Goal: Task Accomplishment & Management: Use online tool/utility

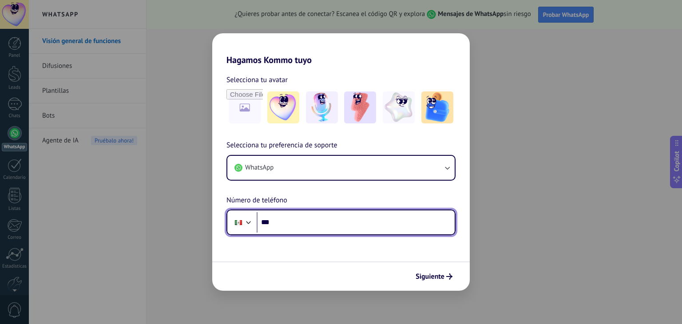
click at [366, 220] on input "***" at bounding box center [356, 222] width 198 height 20
type input "**********"
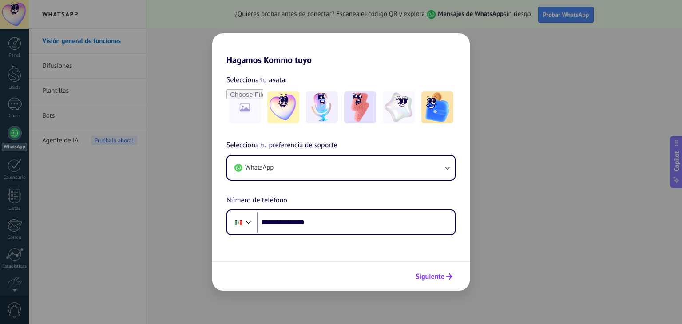
click at [434, 274] on span "Siguiente" at bounding box center [430, 277] width 29 height 6
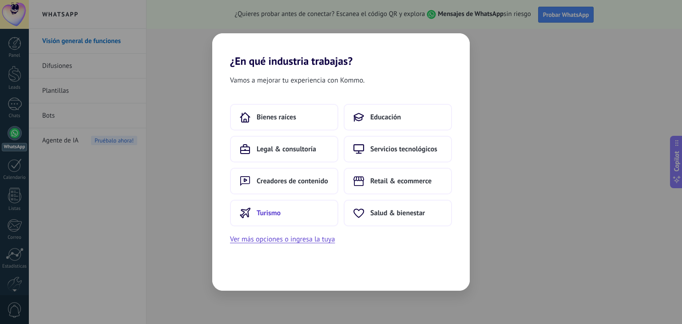
click at [296, 218] on button "Turismo" at bounding box center [284, 213] width 108 height 27
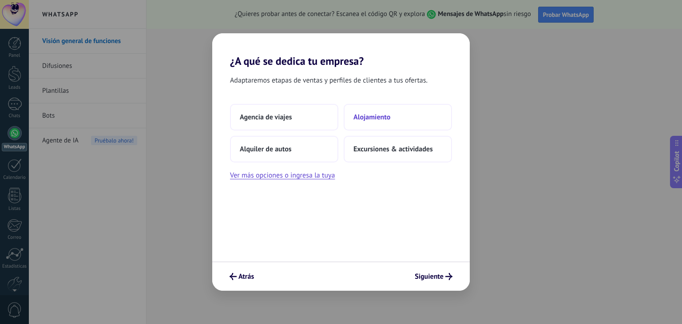
click at [357, 121] on span "Alojamiento" at bounding box center [372, 117] width 37 height 9
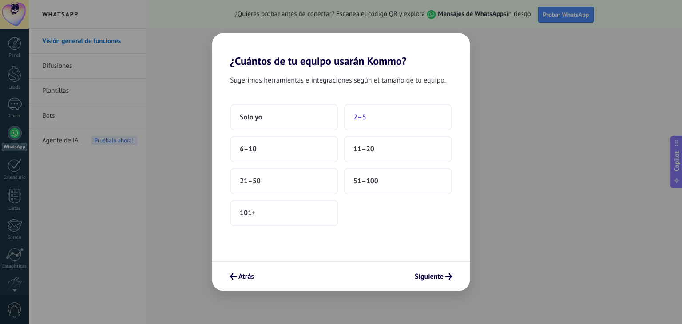
click at [361, 116] on span "2–5" at bounding box center [360, 117] width 13 height 9
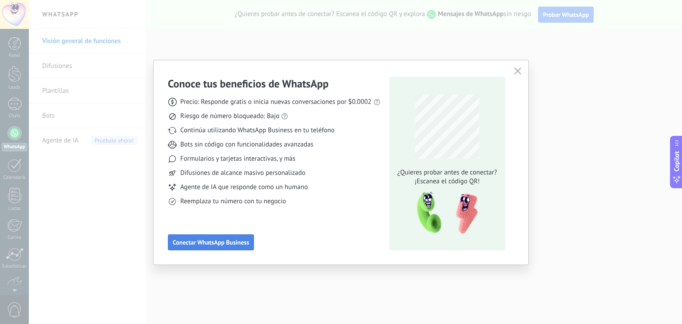
click at [229, 241] on span "Conectar WhatsApp Business" at bounding box center [211, 242] width 76 height 6
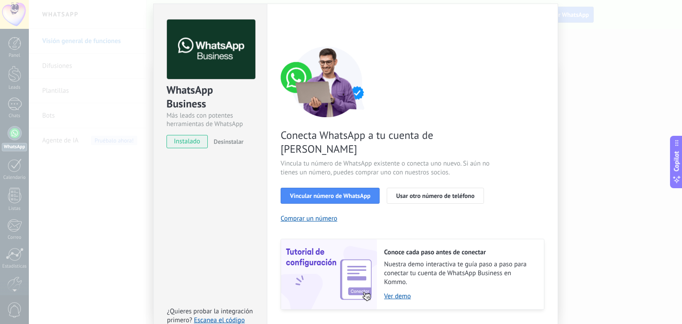
scroll to position [38, 0]
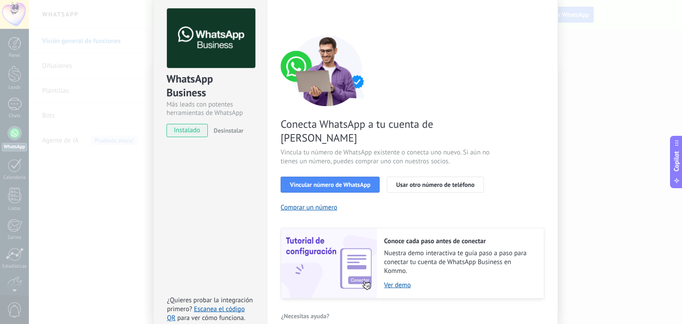
click at [591, 48] on div "WhatsApp Business Más leads con potentes herramientas de WhatsApp instalado Des…" at bounding box center [355, 162] width 653 height 324
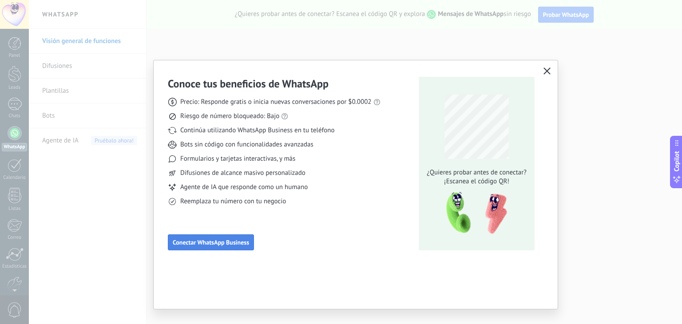
click at [187, 237] on button "Conectar WhatsApp Business" at bounding box center [211, 243] width 86 height 16
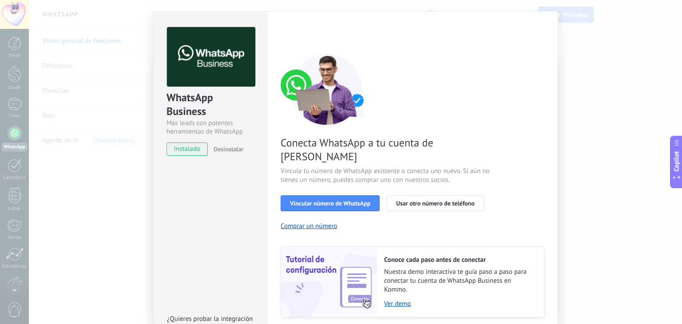
scroll to position [38, 0]
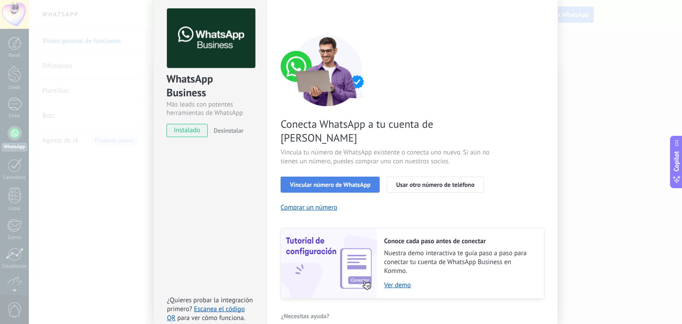
click at [355, 177] on button "Vincular número de WhatsApp" at bounding box center [330, 185] width 99 height 16
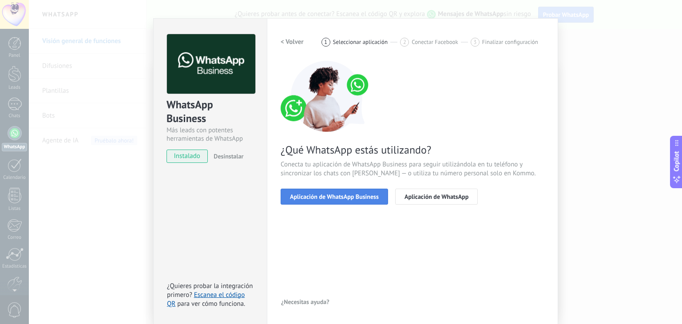
click at [365, 201] on button "Aplicación de WhatsApp Business" at bounding box center [334, 197] width 107 height 16
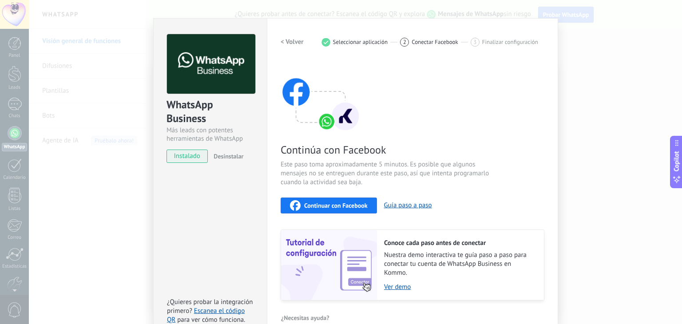
scroll to position [28, 0]
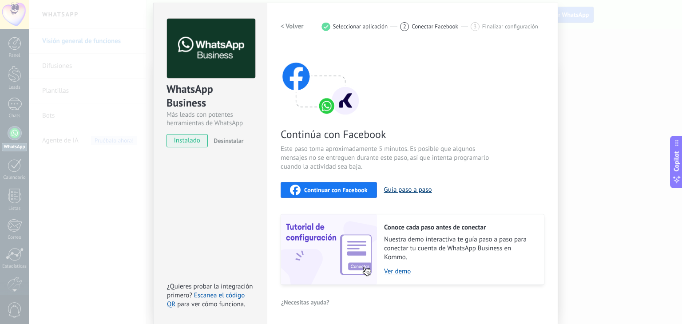
click at [399, 191] on button "Guía paso a paso" at bounding box center [408, 190] width 48 height 8
click at [203, 296] on link "Escanea el código QR" at bounding box center [206, 299] width 78 height 17
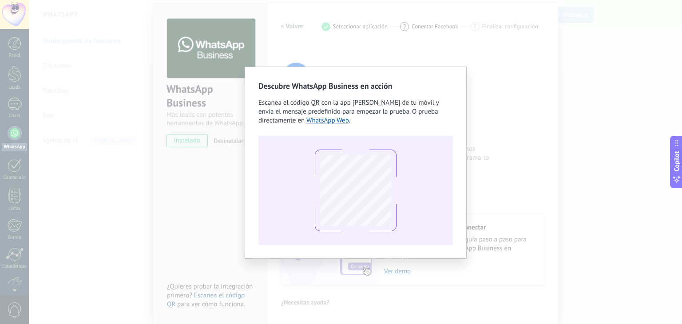
click at [209, 293] on div "Descubre WhatsApp Business en acción Escanea el código QR con la app [PERSON_NA…" at bounding box center [355, 162] width 653 height 324
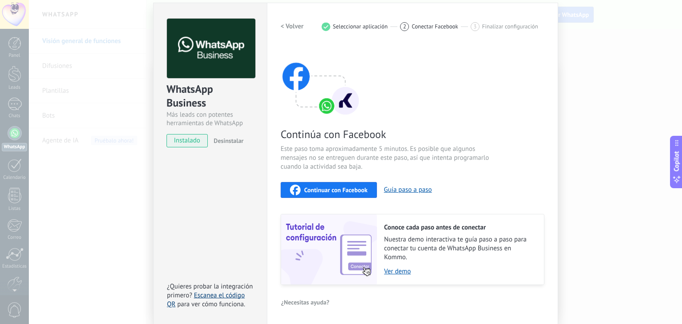
click at [215, 297] on link "Escanea el código QR" at bounding box center [206, 299] width 78 height 17
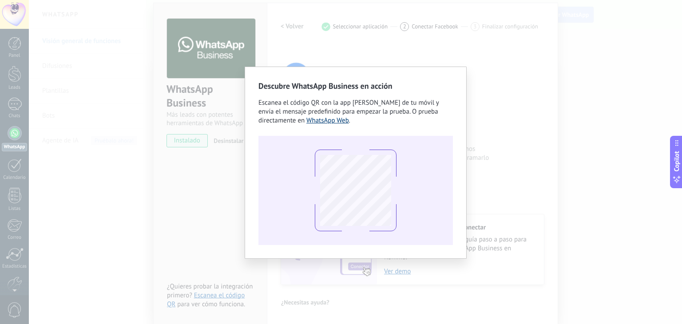
click at [314, 121] on link "WhatsApp Web" at bounding box center [327, 120] width 43 height 8
click at [509, 146] on div "Descubre WhatsApp Business en acción Escanea el código QR con la app [PERSON_NA…" at bounding box center [355, 162] width 653 height 324
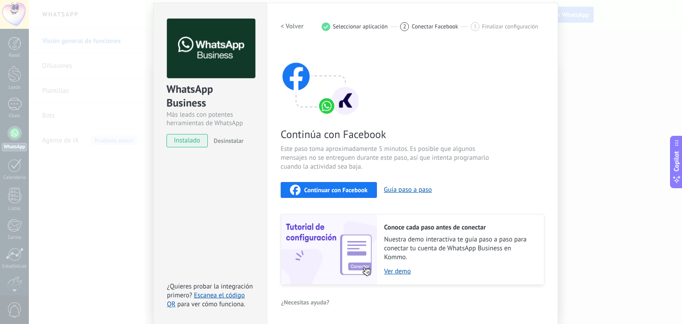
click at [582, 104] on div "WhatsApp Business Más leads con potentes herramientas de WhatsApp instalado Des…" at bounding box center [355, 162] width 653 height 324
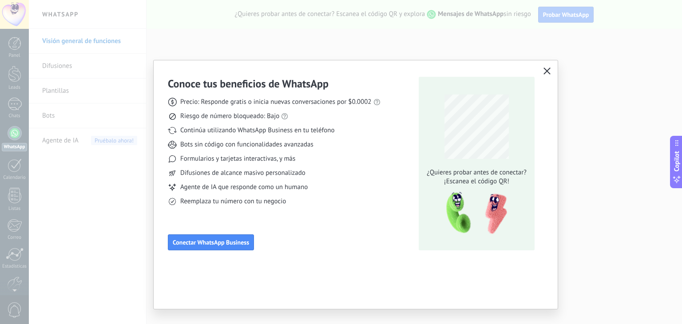
scroll to position [0, 0]
click at [542, 74] on button "button" at bounding box center [547, 71] width 12 height 12
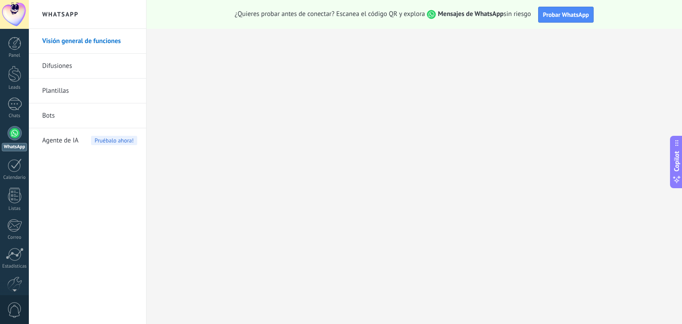
scroll to position [45, 0]
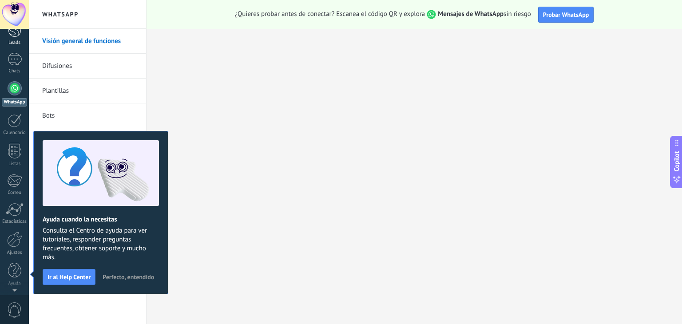
click at [21, 86] on div "Panel Leads 1 Chats WhatsApp Clientes" at bounding box center [14, 144] width 29 height 304
click at [12, 136] on div at bounding box center [15, 133] width 14 height 14
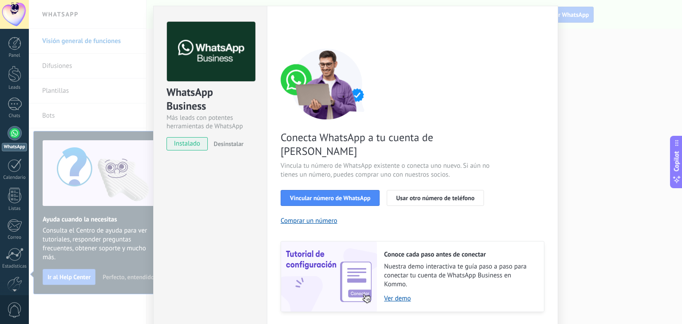
scroll to position [38, 0]
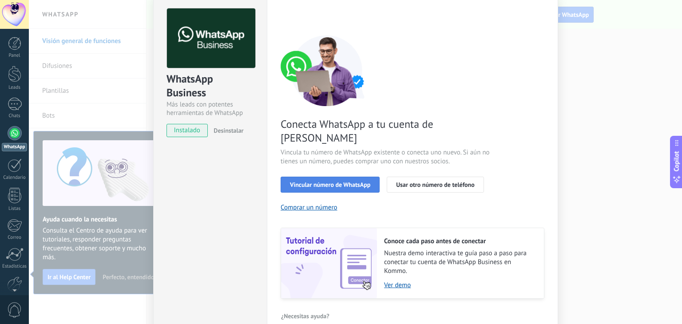
click at [328, 182] on span "Vincular número de WhatsApp" at bounding box center [330, 185] width 80 height 6
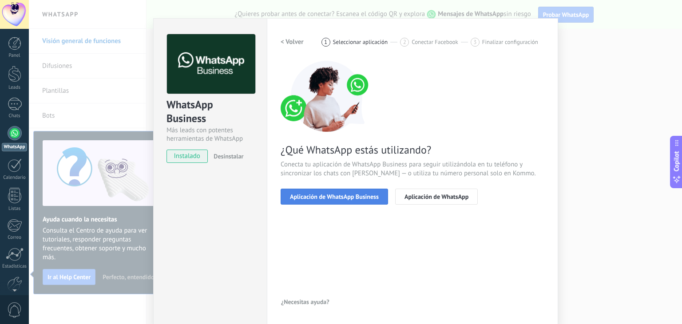
click at [362, 201] on button "Aplicación de WhatsApp Business" at bounding box center [334, 197] width 107 height 16
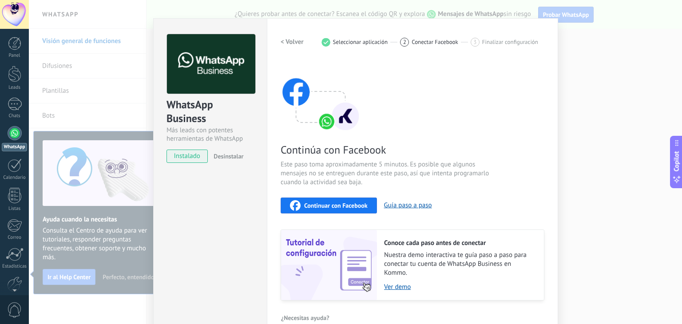
scroll to position [28, 0]
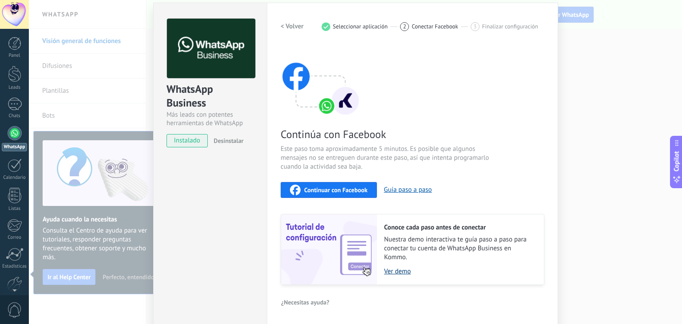
click at [391, 270] on link "Ver demo" at bounding box center [459, 271] width 151 height 8
click at [10, 136] on div at bounding box center [15, 133] width 14 height 14
click at [17, 148] on div "WhatsApp" at bounding box center [14, 147] width 25 height 8
click at [526, 99] on div "Continúa con Facebook Este paso toma aproximadamente 5 minutos. Es posible que …" at bounding box center [413, 165] width 264 height 240
click at [565, 109] on div "WhatsApp Business Más leads con potentes herramientas de WhatsApp instalado Des…" at bounding box center [355, 162] width 653 height 324
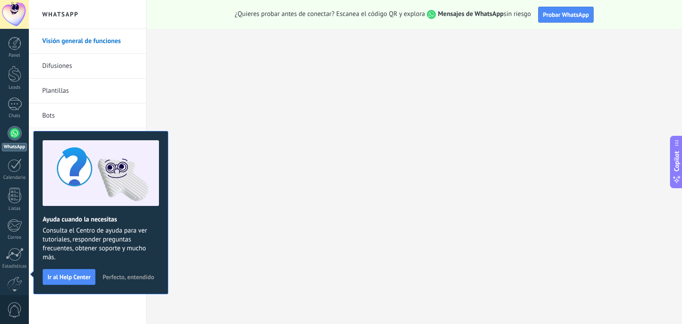
scroll to position [0, 0]
click at [15, 143] on div "WhatsApp" at bounding box center [14, 147] width 25 height 8
click at [135, 275] on span "Perfecto, entendido" at bounding box center [129, 277] width 52 height 6
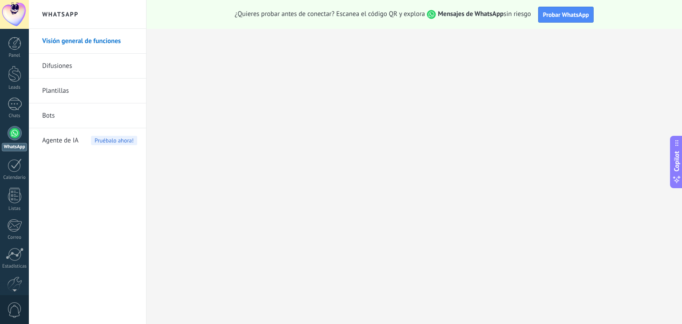
click at [59, 67] on link "Difusiones" at bounding box center [89, 66] width 95 height 25
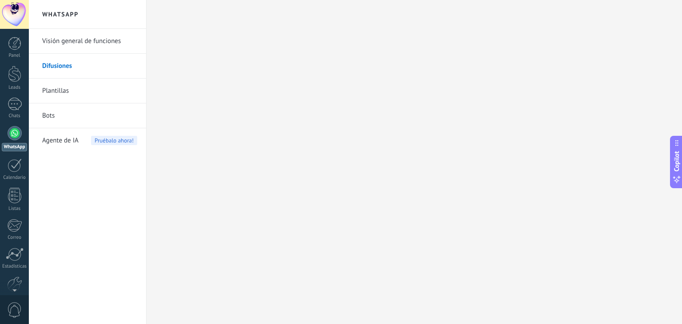
click at [68, 41] on link "Visión general de funciones" at bounding box center [89, 41] width 95 height 25
click at [66, 141] on span "Agente de IA" at bounding box center [60, 140] width 36 height 25
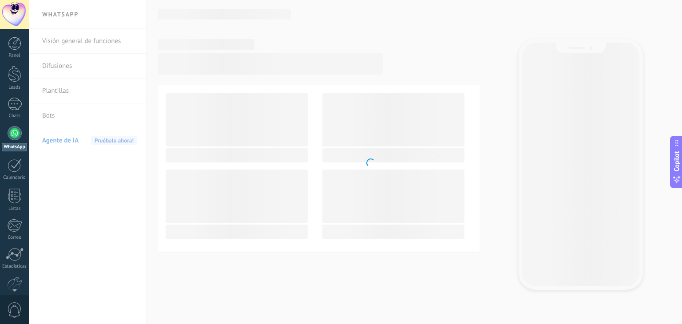
click at [59, 117] on body ".abecls-1,.abecls-2{fill-rule:evenodd}.abecls-2{fill:#fff} .abhcls-1{fill:none}…" at bounding box center [341, 162] width 682 height 324
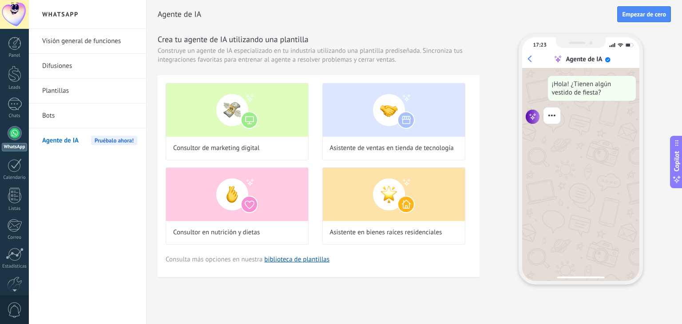
click at [18, 140] on link "WhatsApp" at bounding box center [14, 138] width 29 height 25
